Goal: Register for event/course

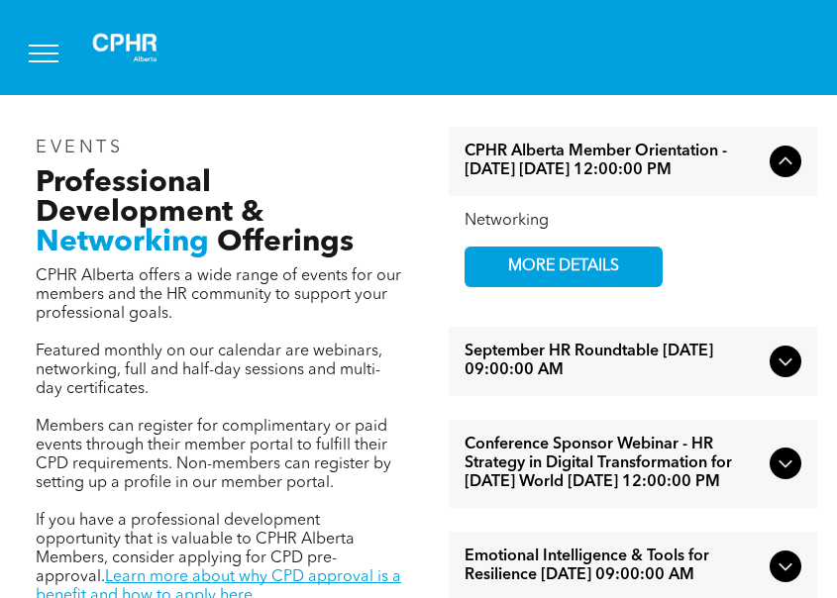
scroll to position [1188, 0]
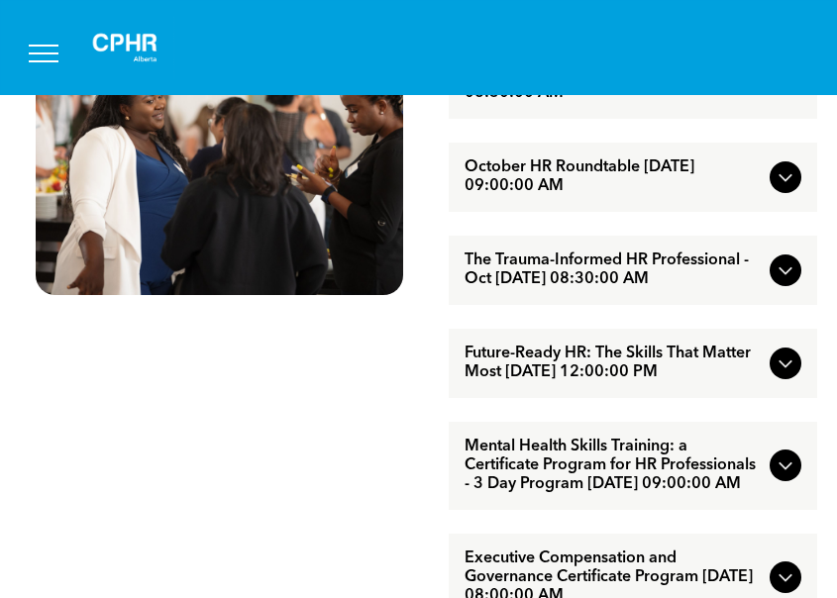
click at [548, 289] on span "The Trauma-Informed HR Professional - Oct [DATE] 08:30:00 AM" at bounding box center [613, 270] width 298 height 38
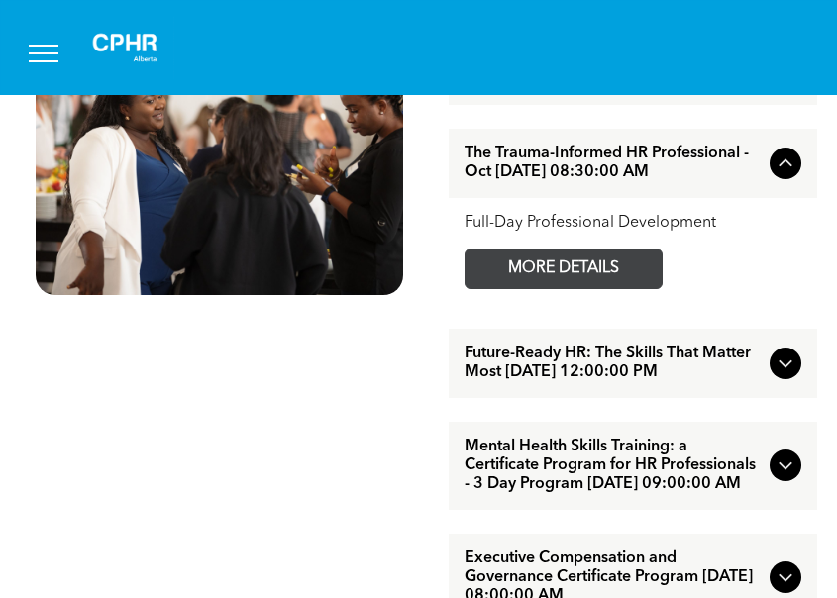
click at [550, 288] on span "MORE DETAILS" at bounding box center [563, 268] width 156 height 39
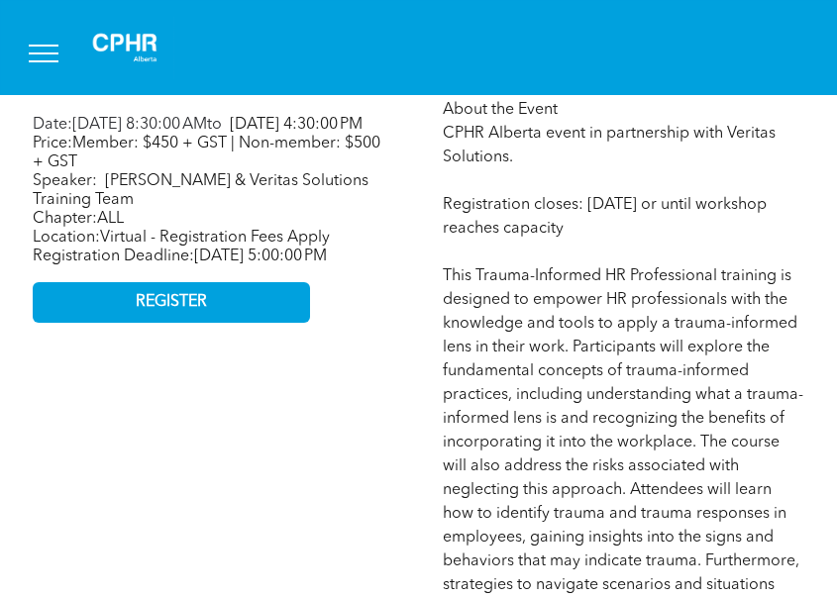
scroll to position [990, 0]
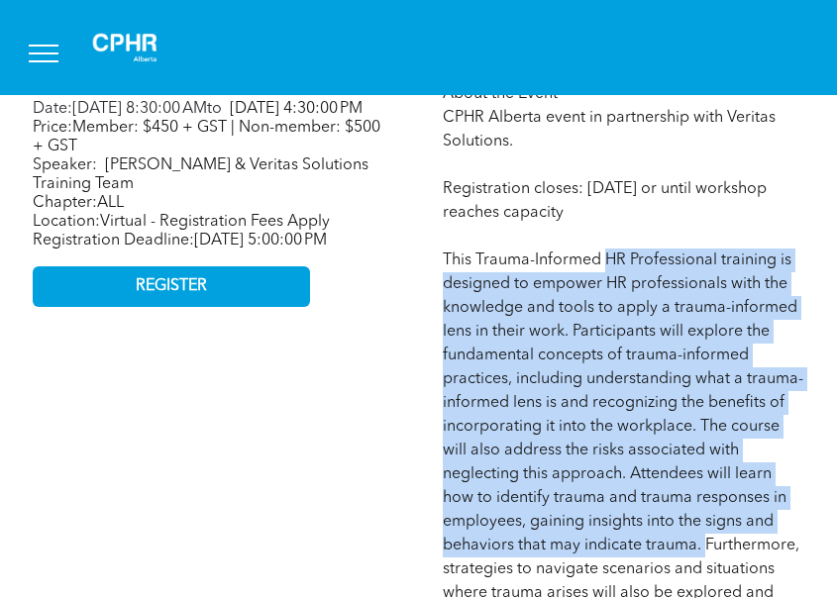
drag, startPoint x: 605, startPoint y: 262, endPoint x: 701, endPoint y: 553, distance: 306.5
copy span "HR Professional training is designed to empower HR professionals with the knowl…"
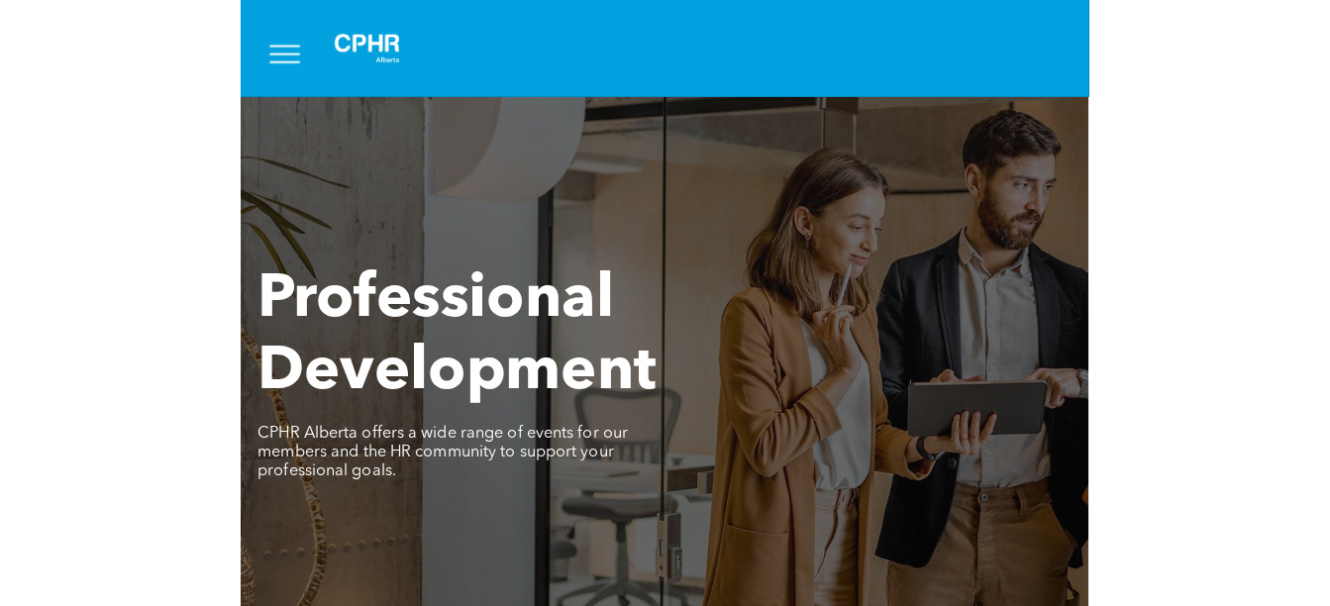
scroll to position [0, 0]
